Goal: Task Accomplishment & Management: Use online tool/utility

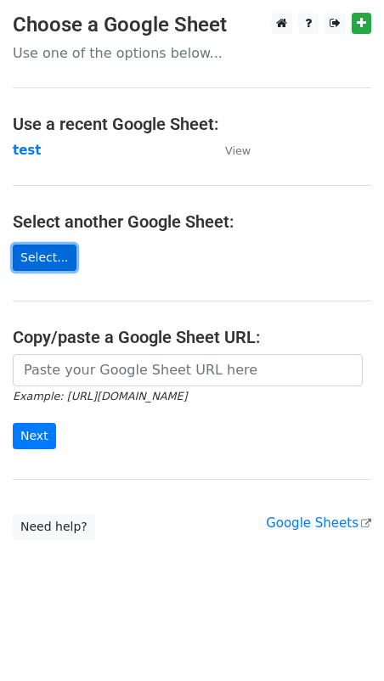
click at [43, 258] on link "Select..." at bounding box center [45, 258] width 64 height 26
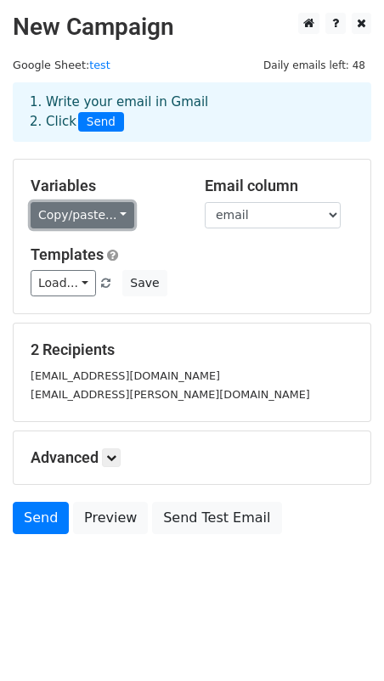
click at [121, 214] on link "Copy/paste..." at bounding box center [83, 215] width 104 height 26
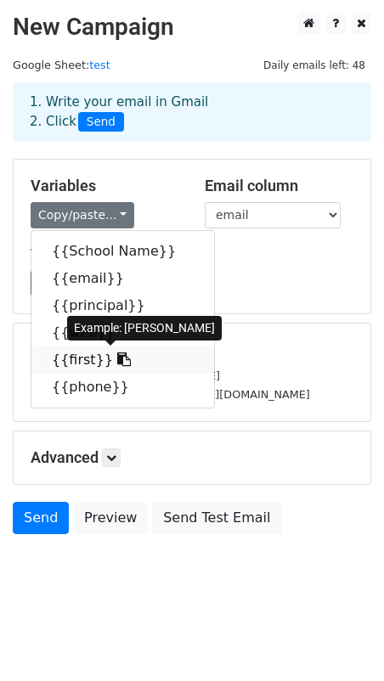
click at [73, 363] on link "{{first}}" at bounding box center [122, 359] width 183 height 27
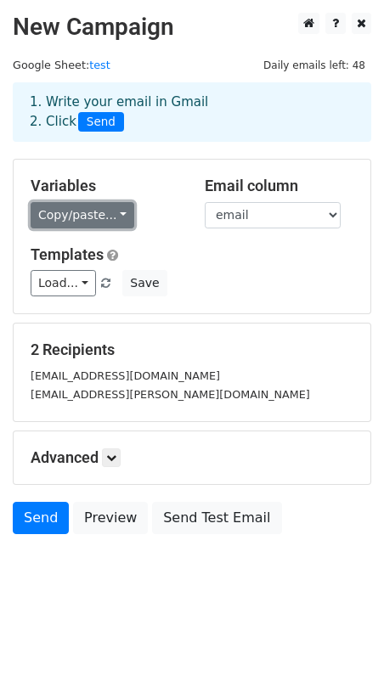
click at [91, 219] on link "Copy/paste..." at bounding box center [83, 215] width 104 height 26
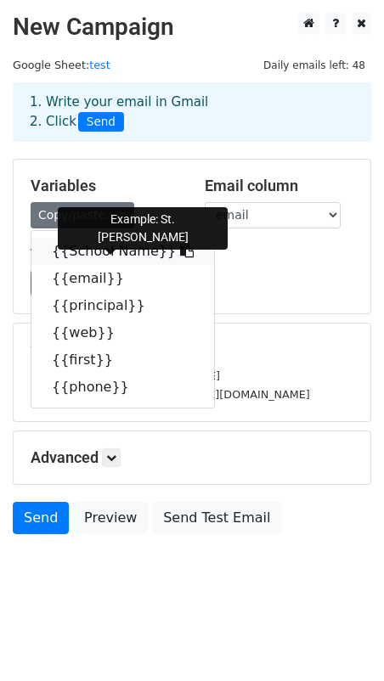
click at [80, 252] on link "{{School Name}}" at bounding box center [122, 251] width 183 height 27
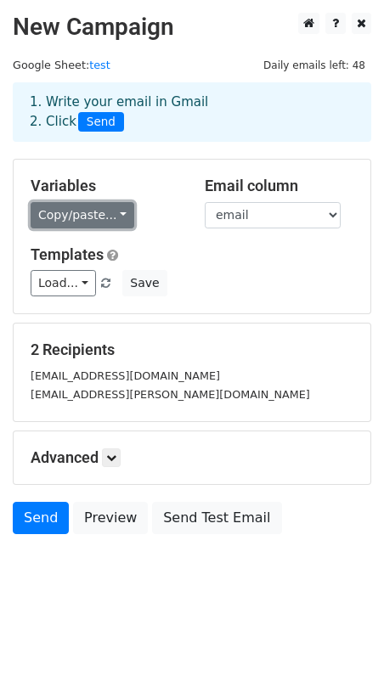
click at [82, 211] on link "Copy/paste..." at bounding box center [83, 215] width 104 height 26
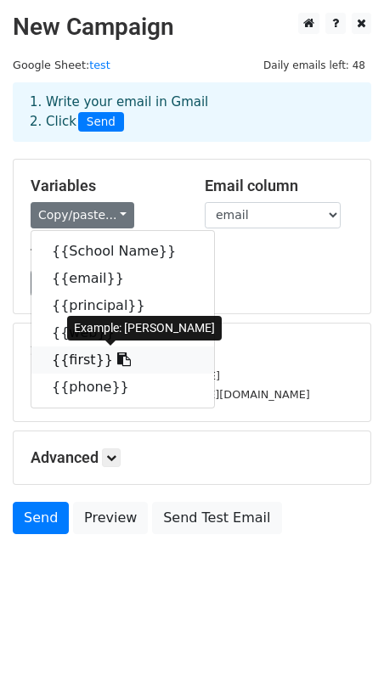
click at [70, 362] on link "{{first}}" at bounding box center [122, 359] width 183 height 27
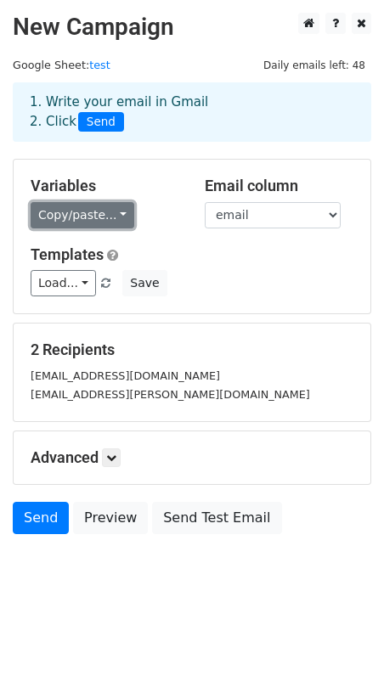
click at [84, 217] on link "Copy/paste..." at bounding box center [83, 215] width 104 height 26
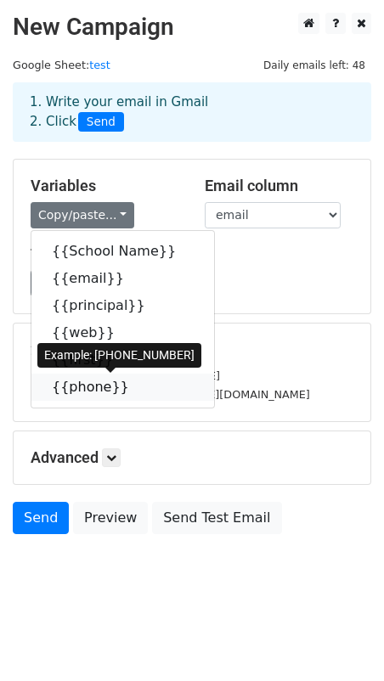
click at [81, 390] on link "{{phone}}" at bounding box center [122, 387] width 183 height 27
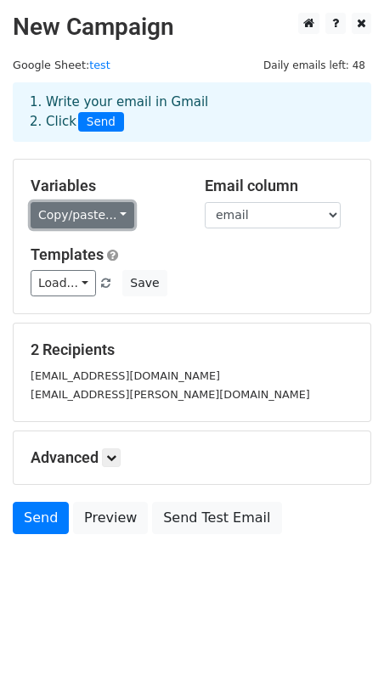
click at [108, 217] on link "Copy/paste..." at bounding box center [83, 215] width 104 height 26
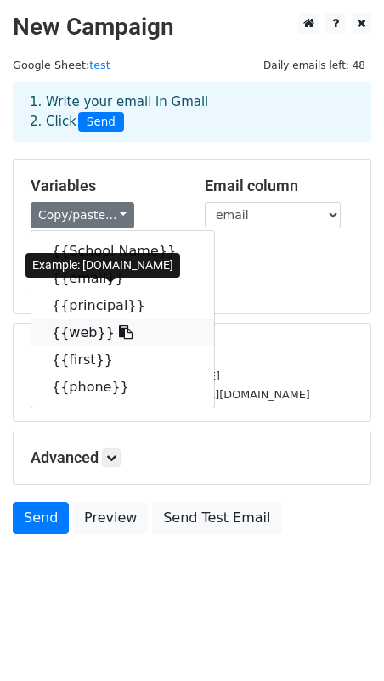
click at [77, 330] on link "{{web}}" at bounding box center [122, 332] width 183 height 27
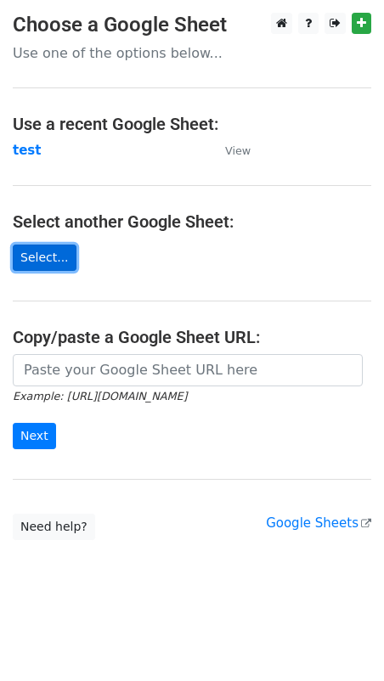
click at [44, 257] on link "Select..." at bounding box center [45, 258] width 64 height 26
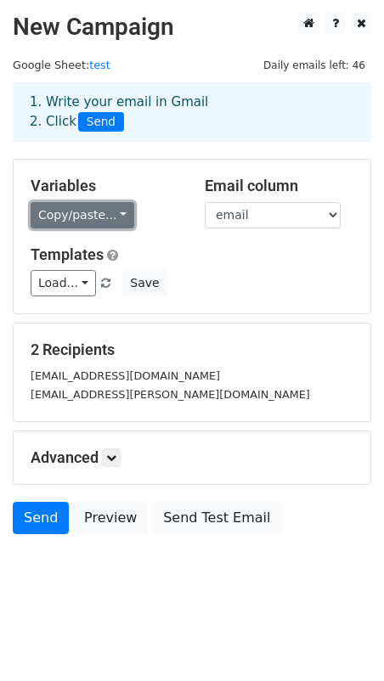
click at [102, 217] on link "Copy/paste..." at bounding box center [83, 215] width 104 height 26
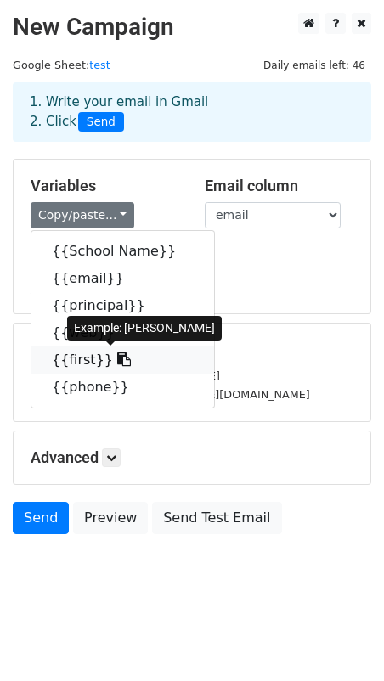
click at [72, 357] on link "{{first}}" at bounding box center [122, 359] width 183 height 27
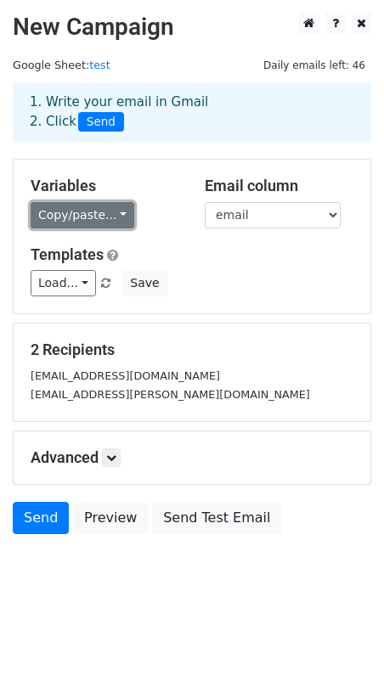
click at [101, 218] on link "Copy/paste..." at bounding box center [83, 215] width 104 height 26
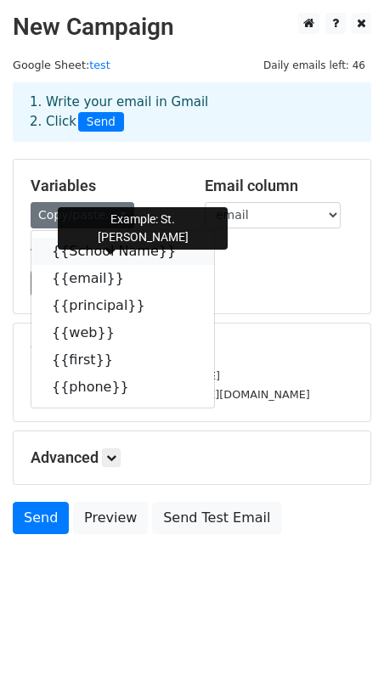
click at [95, 254] on link "{{School Name}}" at bounding box center [122, 251] width 183 height 27
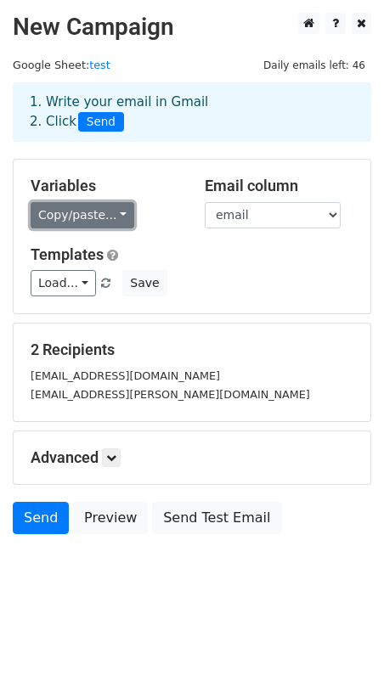
click at [96, 212] on link "Copy/paste..." at bounding box center [83, 215] width 104 height 26
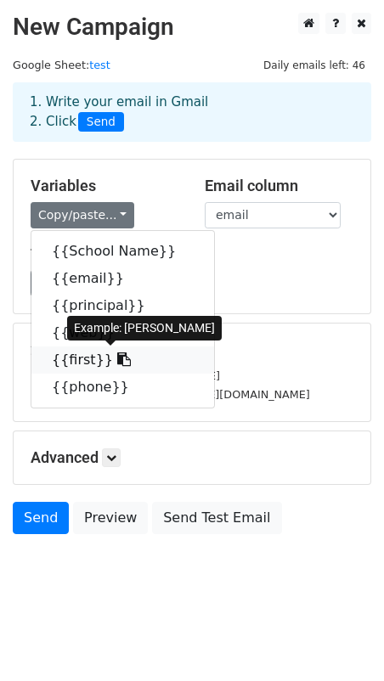
click at [68, 355] on link "{{first}}" at bounding box center [122, 359] width 183 height 27
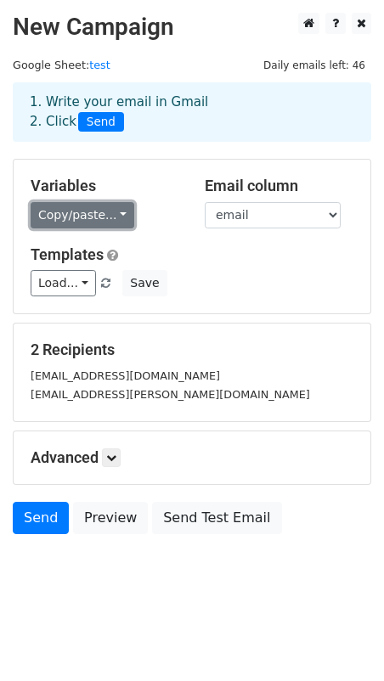
click at [92, 216] on link "Copy/paste..." at bounding box center [83, 215] width 104 height 26
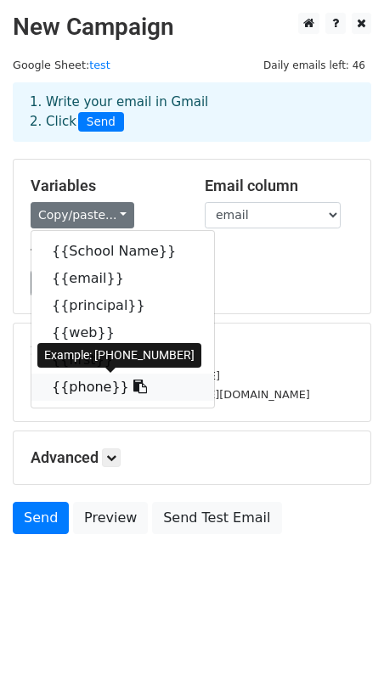
click at [65, 390] on link "{{phone}}" at bounding box center [122, 387] width 183 height 27
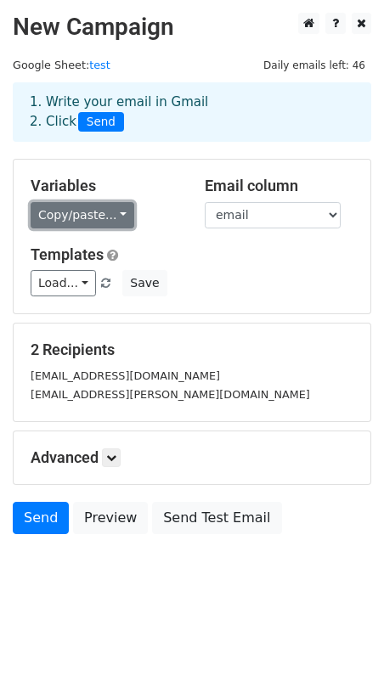
click at [115, 213] on link "Copy/paste..." at bounding box center [83, 215] width 104 height 26
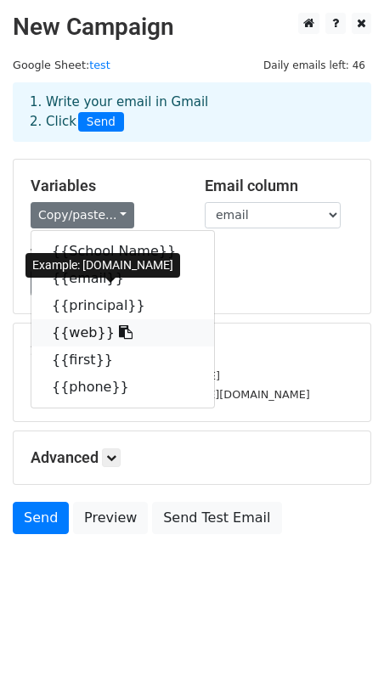
click at [82, 339] on link "{{web}}" at bounding box center [122, 332] width 183 height 27
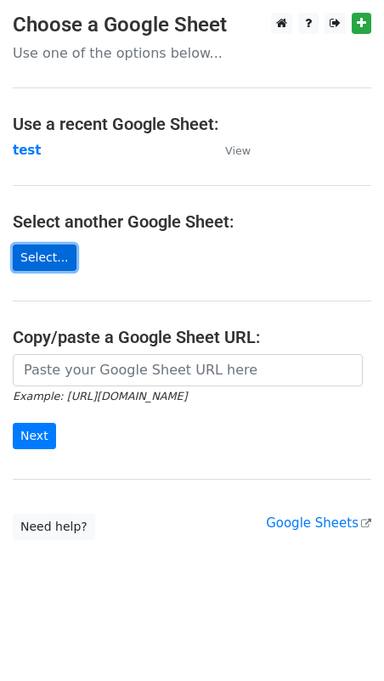
click at [40, 255] on link "Select..." at bounding box center [45, 258] width 64 height 26
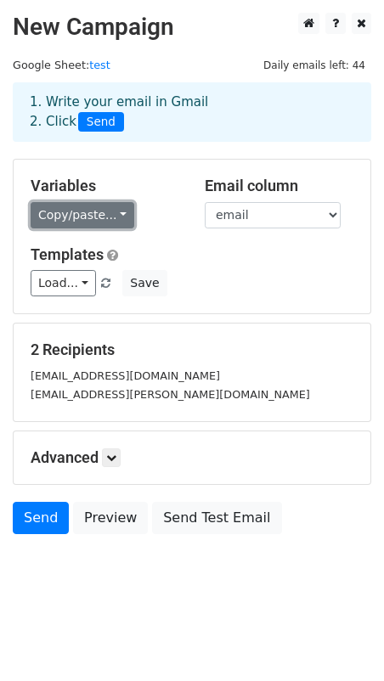
click at [74, 214] on link "Copy/paste..." at bounding box center [83, 215] width 104 height 26
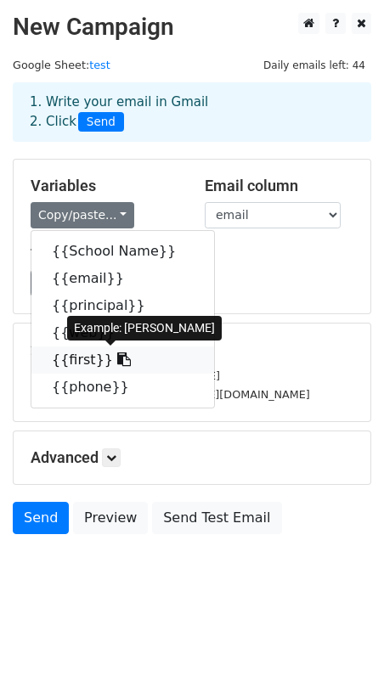
click at [73, 359] on link "{{first}}" at bounding box center [122, 359] width 183 height 27
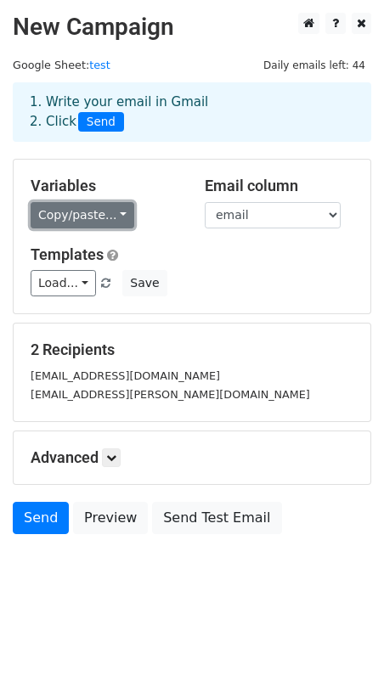
click at [50, 208] on link "Copy/paste..." at bounding box center [83, 215] width 104 height 26
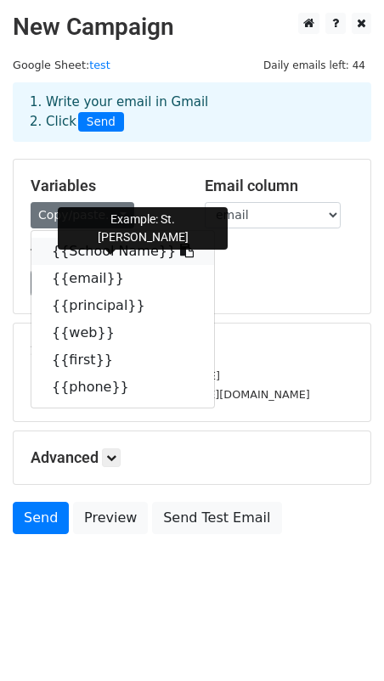
click at [59, 245] on link "{{School Name}}" at bounding box center [122, 251] width 183 height 27
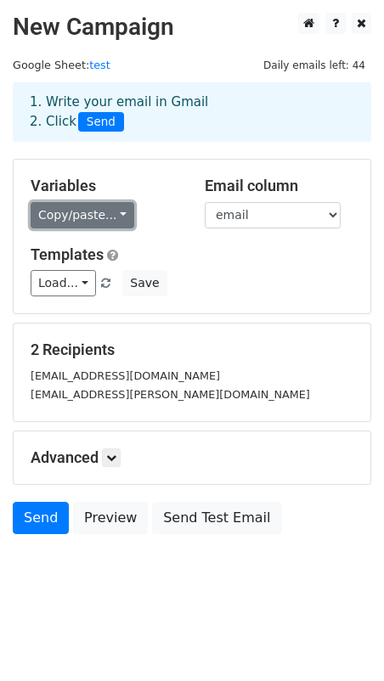
click at [104, 212] on link "Copy/paste..." at bounding box center [83, 215] width 104 height 26
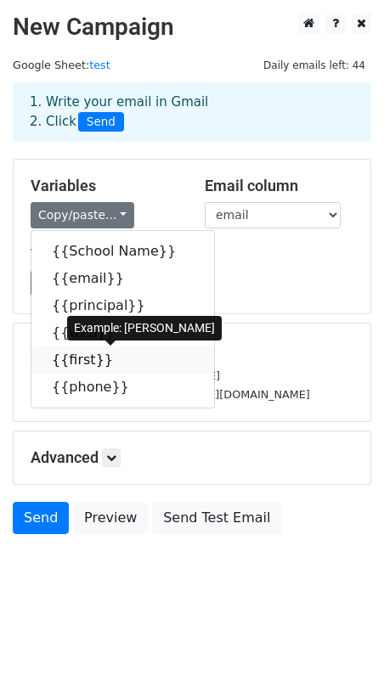
click at [70, 356] on link "{{first}}" at bounding box center [122, 359] width 183 height 27
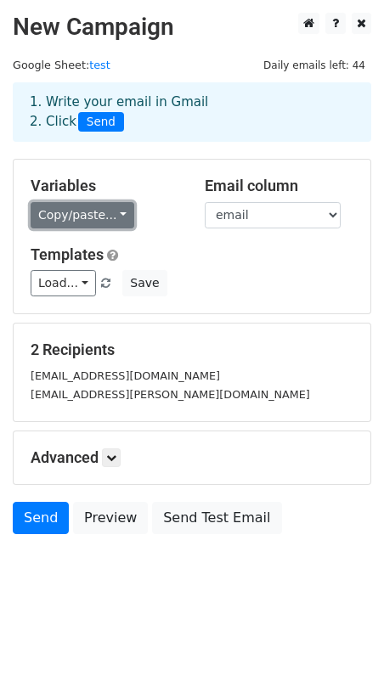
click at [87, 210] on link "Copy/paste..." at bounding box center [83, 215] width 104 height 26
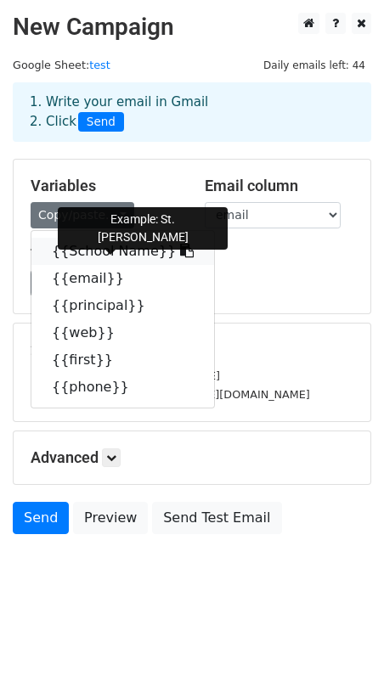
click at [91, 251] on link "{{School Name}}" at bounding box center [122, 251] width 183 height 27
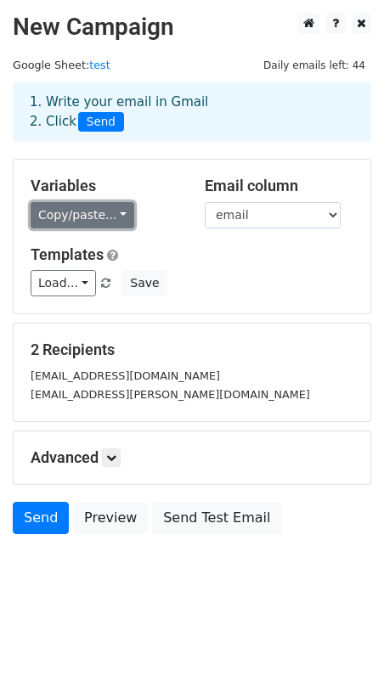
click at [80, 212] on link "Copy/paste..." at bounding box center [83, 215] width 104 height 26
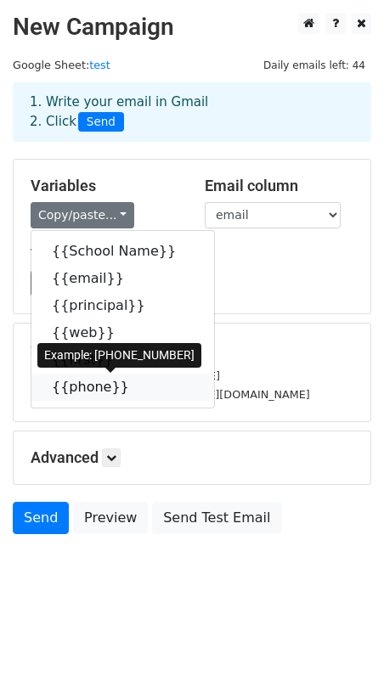
click at [78, 389] on link "{{phone}}" at bounding box center [122, 387] width 183 height 27
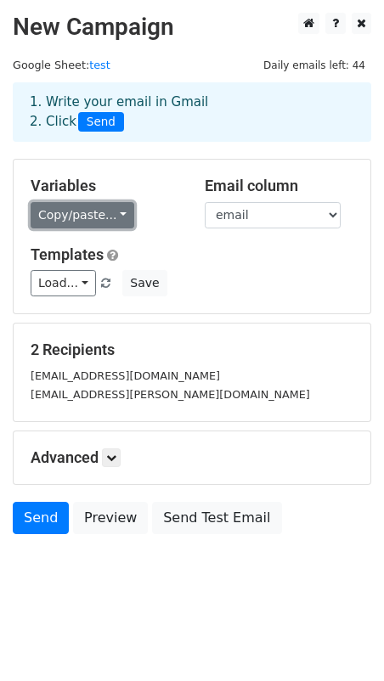
click at [116, 216] on link "Copy/paste..." at bounding box center [83, 215] width 104 height 26
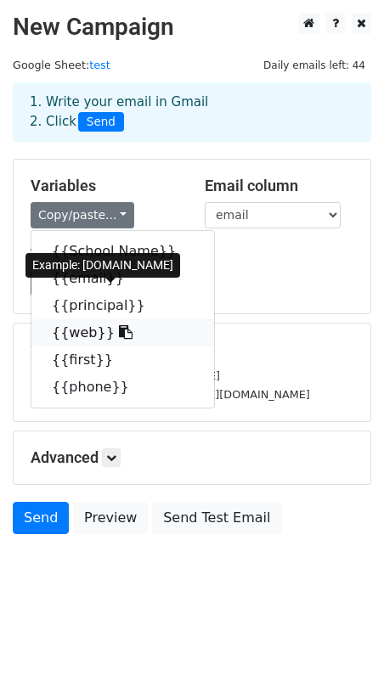
click at [75, 339] on link "{{web}}" at bounding box center [122, 332] width 183 height 27
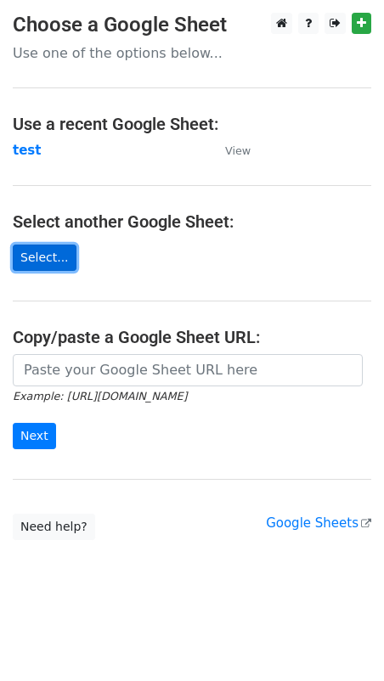
click at [32, 262] on link "Select..." at bounding box center [45, 258] width 64 height 26
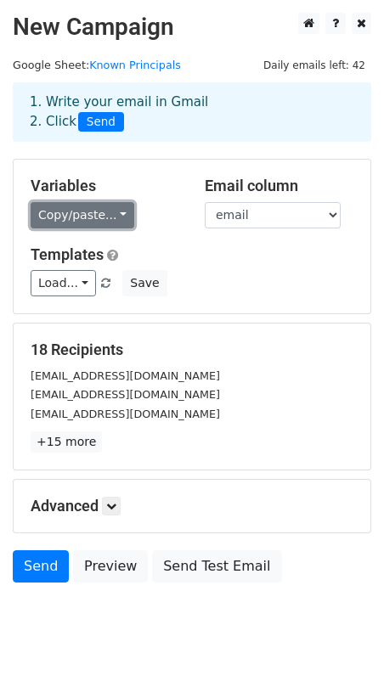
click at [68, 213] on link "Copy/paste..." at bounding box center [83, 215] width 104 height 26
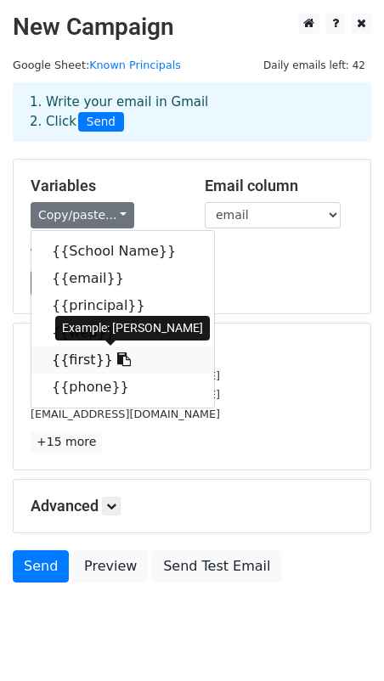
click at [76, 360] on link "{{first}}" at bounding box center [122, 359] width 183 height 27
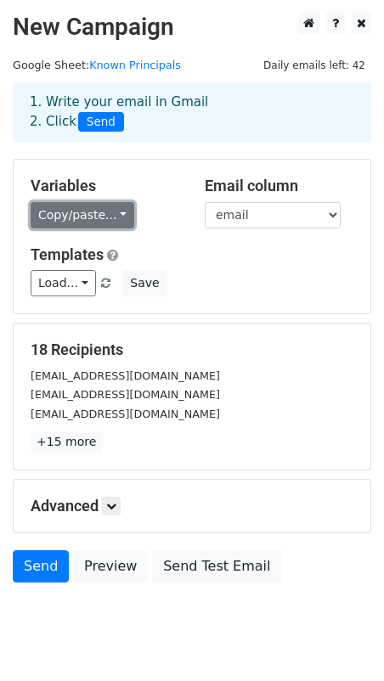
click at [120, 213] on link "Copy/paste..." at bounding box center [83, 215] width 104 height 26
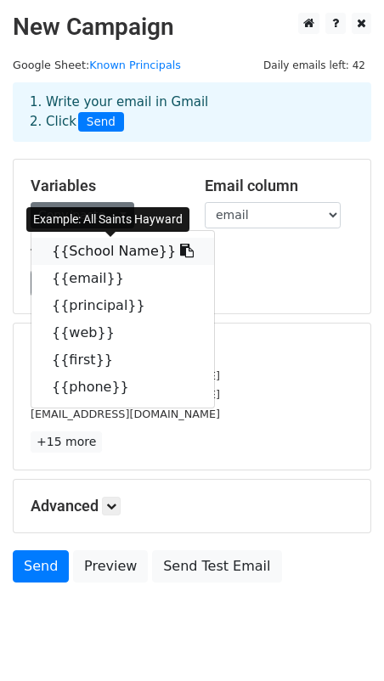
click at [105, 252] on link "{{School Name}}" at bounding box center [122, 251] width 183 height 27
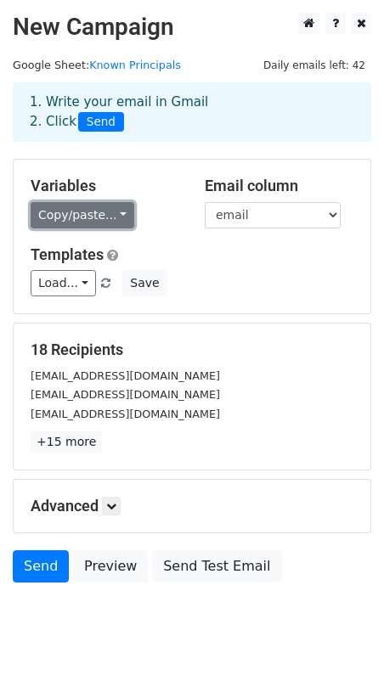
click at [48, 218] on link "Copy/paste..." at bounding box center [83, 215] width 104 height 26
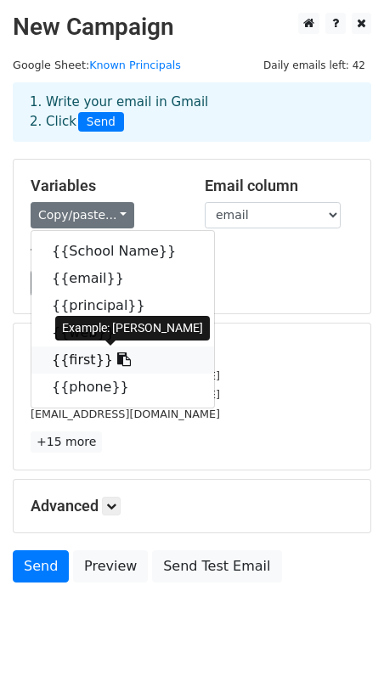
click at [74, 361] on link "{{first}}" at bounding box center [122, 359] width 183 height 27
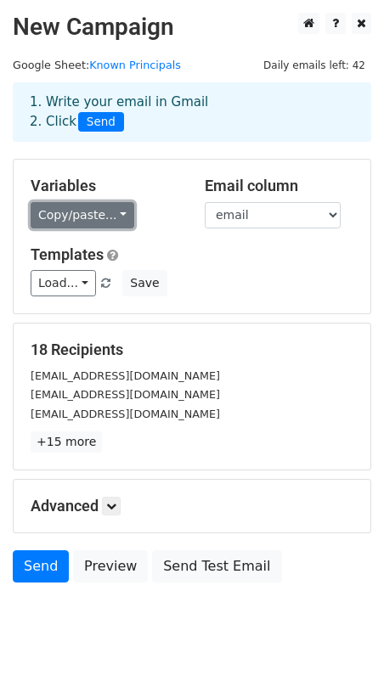
click at [90, 212] on link "Copy/paste..." at bounding box center [83, 215] width 104 height 26
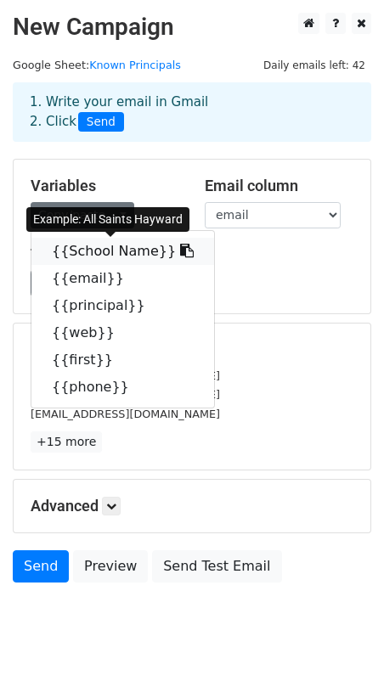
click at [82, 254] on link "{{School Name}}" at bounding box center [122, 251] width 183 height 27
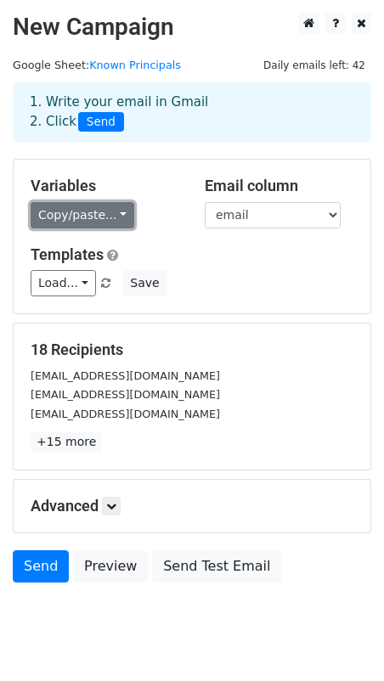
click at [103, 213] on link "Copy/paste..." at bounding box center [83, 215] width 104 height 26
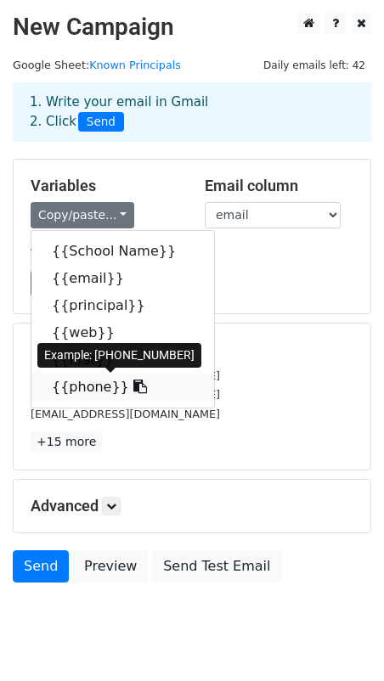
click at [76, 383] on link "{{phone}}" at bounding box center [122, 387] width 183 height 27
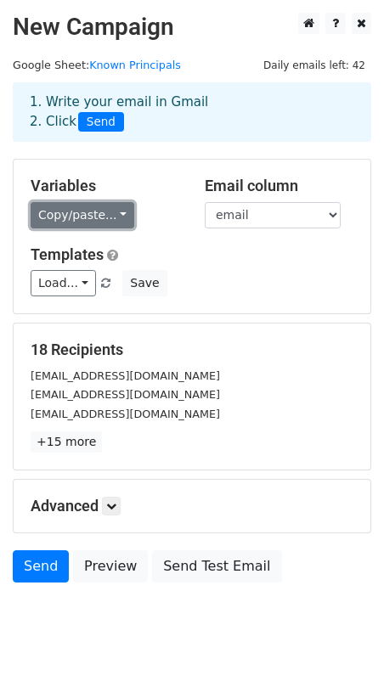
click at [76, 223] on link "Copy/paste..." at bounding box center [83, 215] width 104 height 26
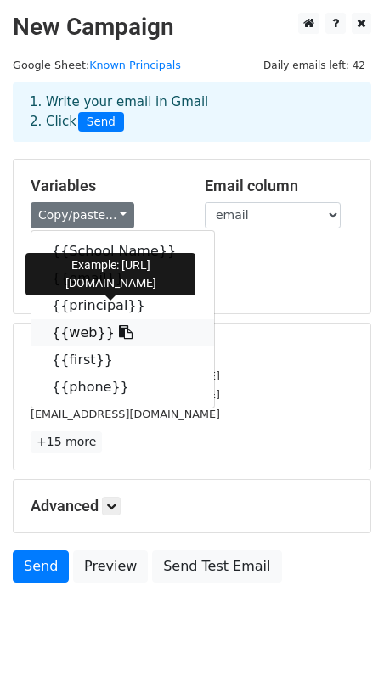
click at [82, 335] on link "{{web}}" at bounding box center [122, 332] width 183 height 27
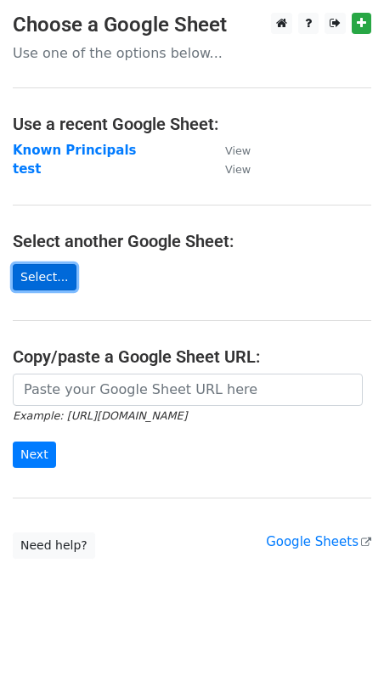
click at [41, 275] on link "Select..." at bounding box center [45, 277] width 64 height 26
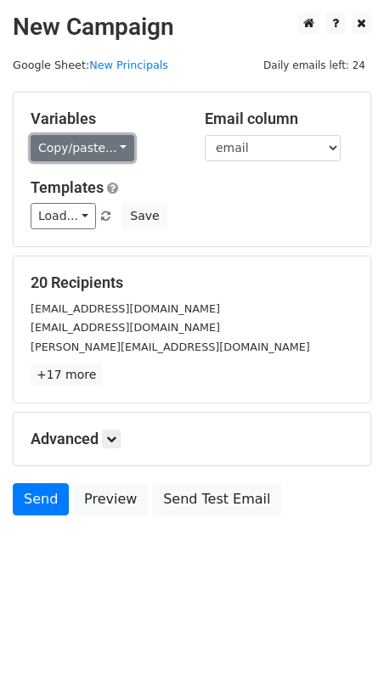
click at [110, 148] on link "Copy/paste..." at bounding box center [83, 148] width 104 height 26
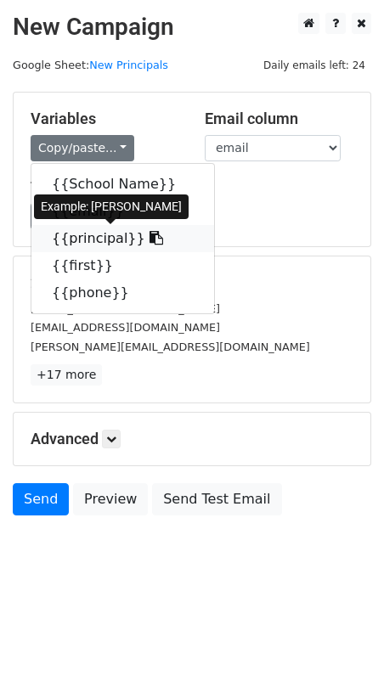
click at [80, 239] on link "{{principal}}" at bounding box center [122, 238] width 183 height 27
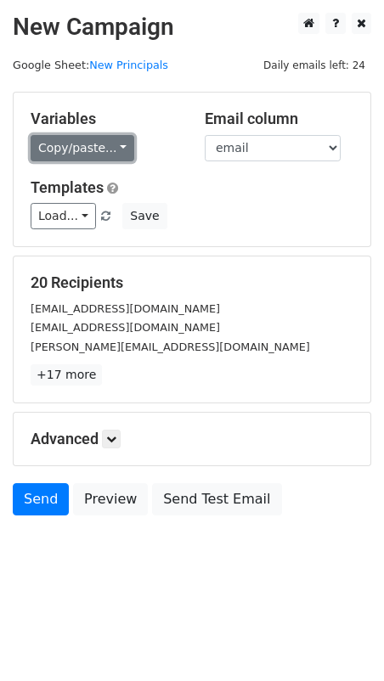
click at [106, 144] on link "Copy/paste..." at bounding box center [83, 148] width 104 height 26
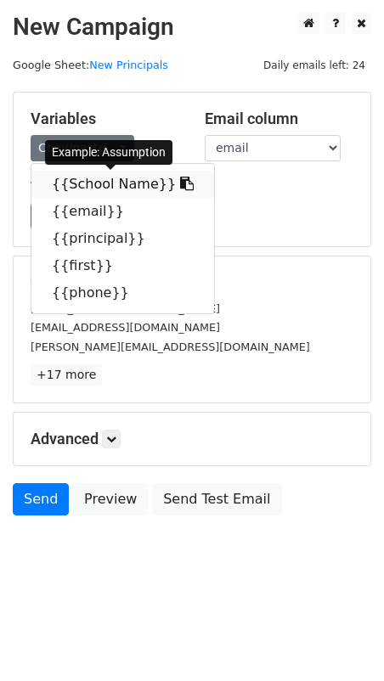
click at [87, 187] on link "{{School Name}}" at bounding box center [122, 184] width 183 height 27
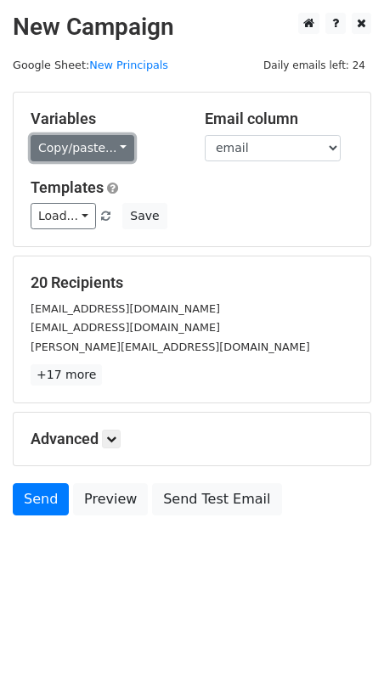
click at [85, 153] on link "Copy/paste..." at bounding box center [83, 148] width 104 height 26
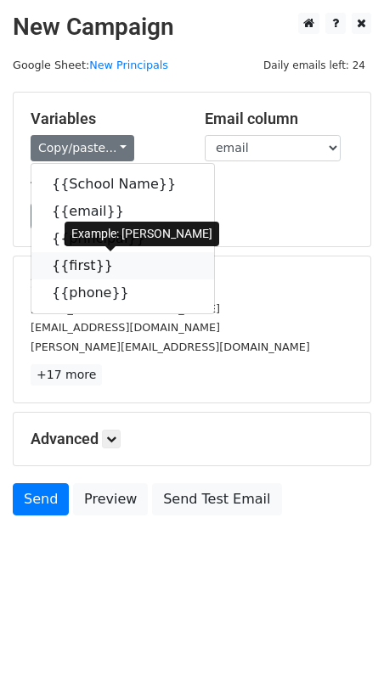
click at [76, 271] on link "{{first}}" at bounding box center [122, 265] width 183 height 27
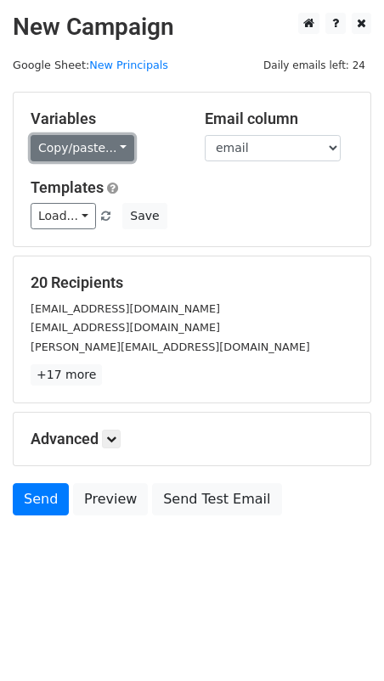
click at [109, 143] on link "Copy/paste..." at bounding box center [83, 148] width 104 height 26
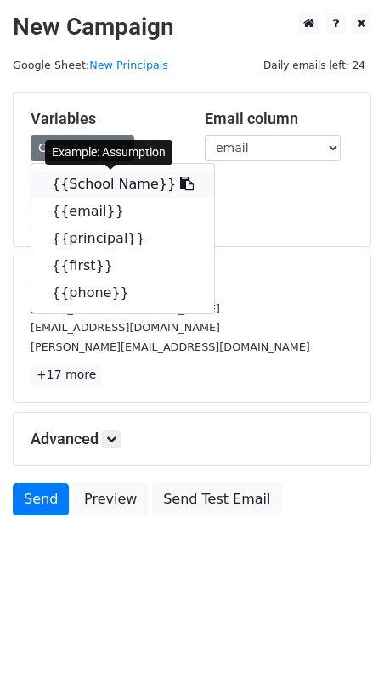
click at [82, 185] on link "{{School Name}}" at bounding box center [122, 184] width 183 height 27
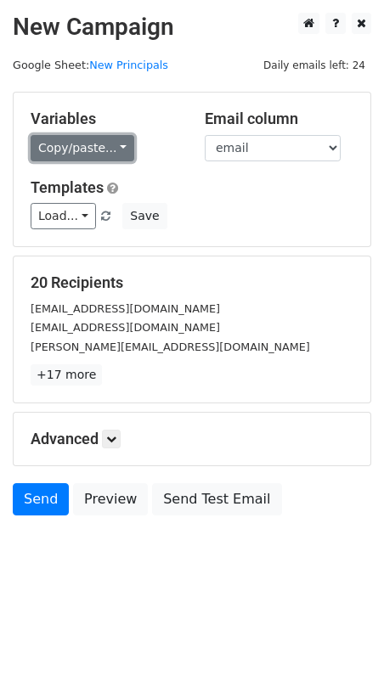
click at [101, 149] on link "Copy/paste..." at bounding box center [83, 148] width 104 height 26
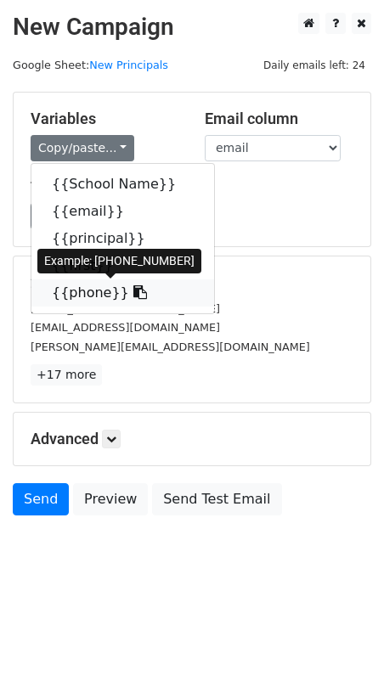
click at [89, 291] on link "{{phone}}" at bounding box center [122, 292] width 183 height 27
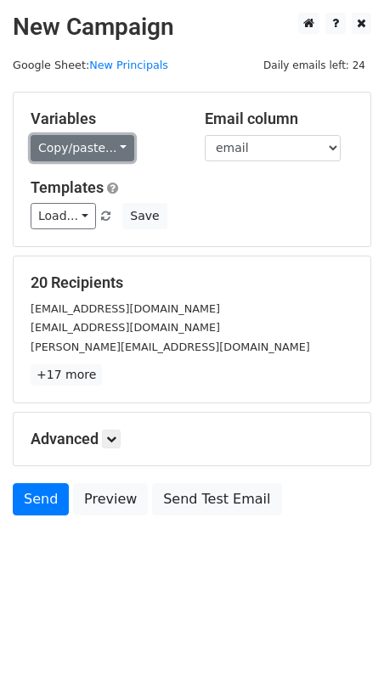
click at [72, 148] on link "Copy/paste..." at bounding box center [83, 148] width 104 height 26
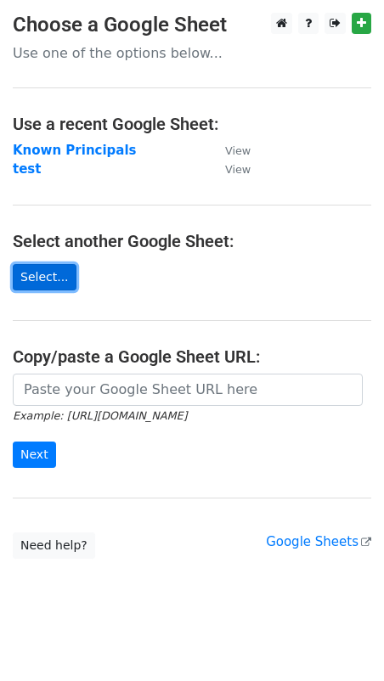
click at [46, 275] on link "Select..." at bounding box center [45, 277] width 64 height 26
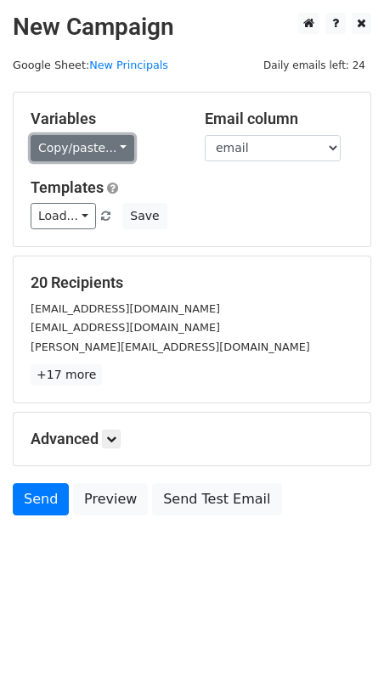
click at [94, 146] on link "Copy/paste..." at bounding box center [83, 148] width 104 height 26
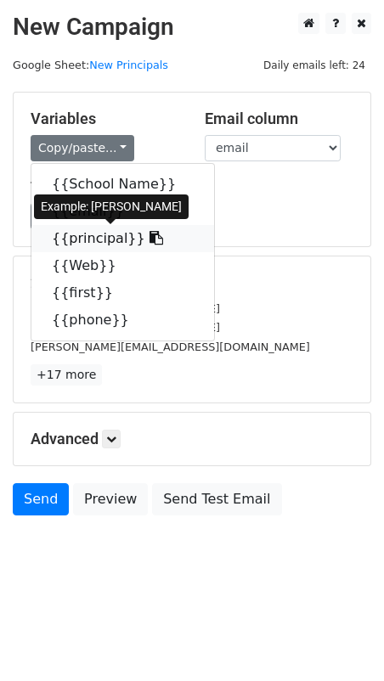
click at [80, 237] on link "{{principal}}" at bounding box center [122, 238] width 183 height 27
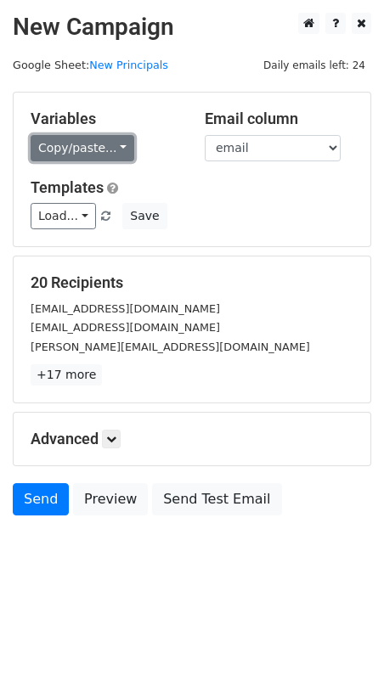
click at [89, 147] on link "Copy/paste..." at bounding box center [83, 148] width 104 height 26
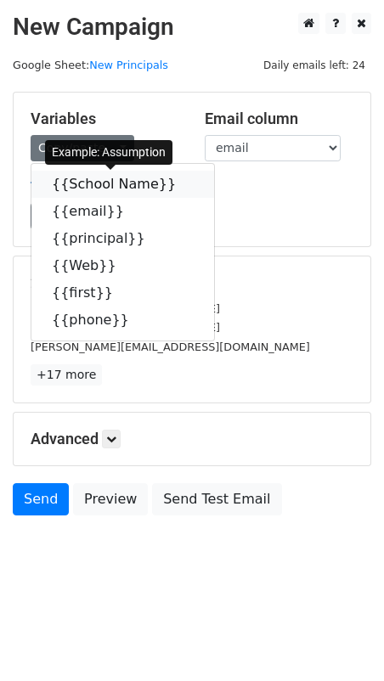
click at [79, 189] on link "{{School Name}}" at bounding box center [122, 184] width 183 height 27
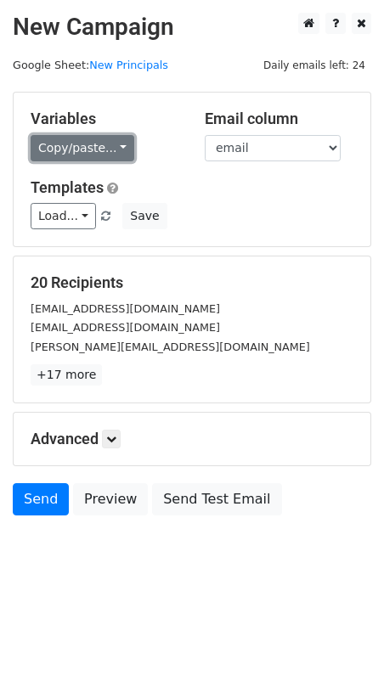
click at [85, 155] on link "Copy/paste..." at bounding box center [83, 148] width 104 height 26
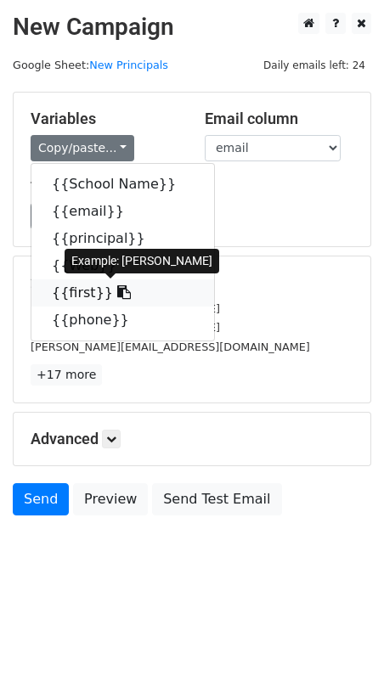
click at [70, 290] on link "{{first}}" at bounding box center [122, 292] width 183 height 27
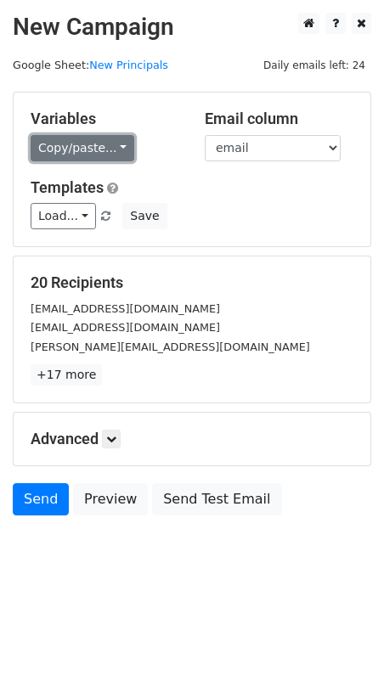
click at [68, 144] on link "Copy/paste..." at bounding box center [83, 148] width 104 height 26
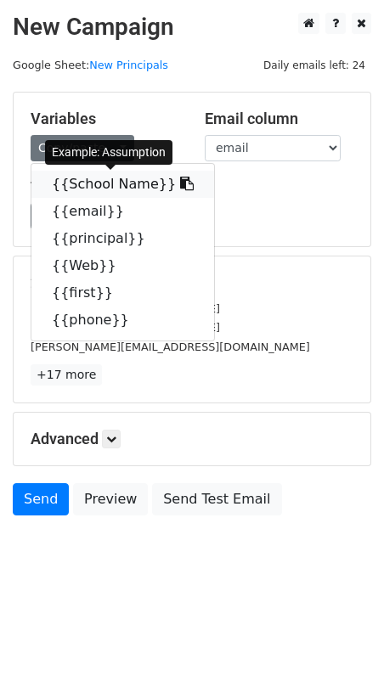
click at [91, 189] on link "{{School Name}}" at bounding box center [122, 184] width 183 height 27
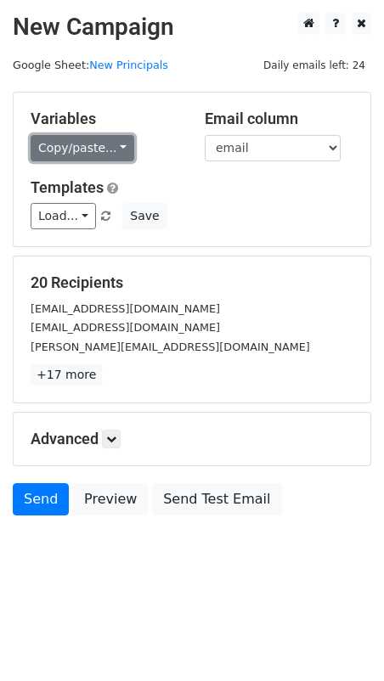
click at [108, 148] on link "Copy/paste..." at bounding box center [83, 148] width 104 height 26
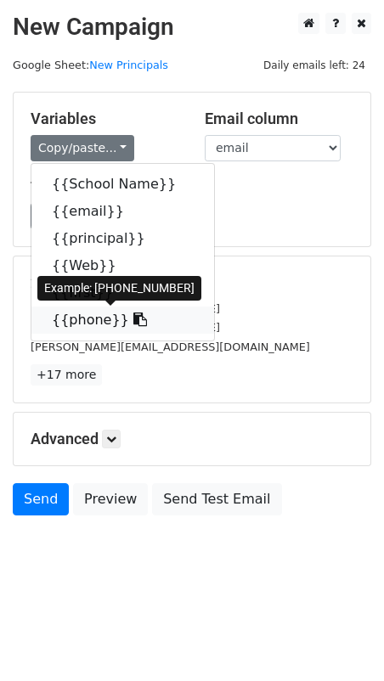
click at [83, 318] on link "{{phone}}" at bounding box center [122, 320] width 183 height 27
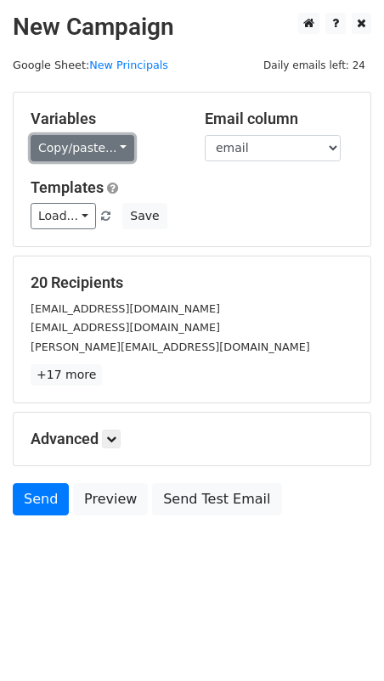
click at [79, 148] on link "Copy/paste..." at bounding box center [83, 148] width 104 height 26
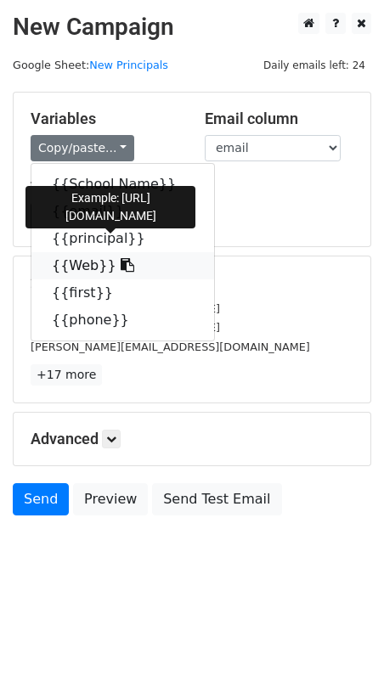
click at [62, 262] on link "{{Web}}" at bounding box center [122, 265] width 183 height 27
